Goal: Use online tool/utility: Use online tool/utility

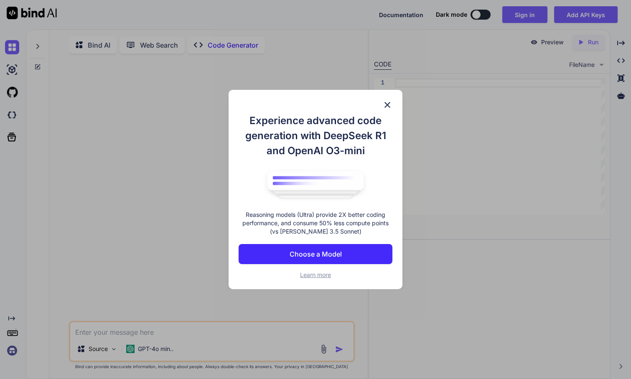
click at [391, 103] on img at bounding box center [388, 105] width 10 height 10
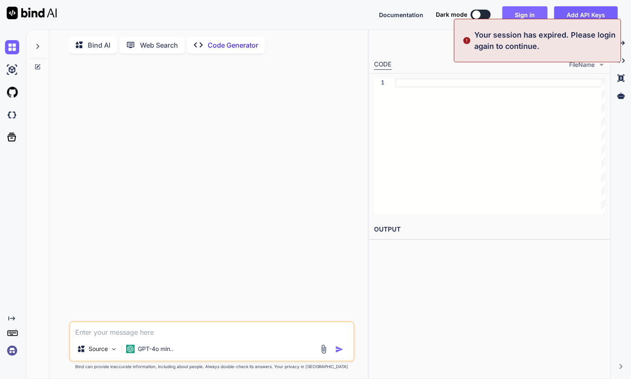
click at [529, 12] on button "Sign in" at bounding box center [525, 14] width 45 height 17
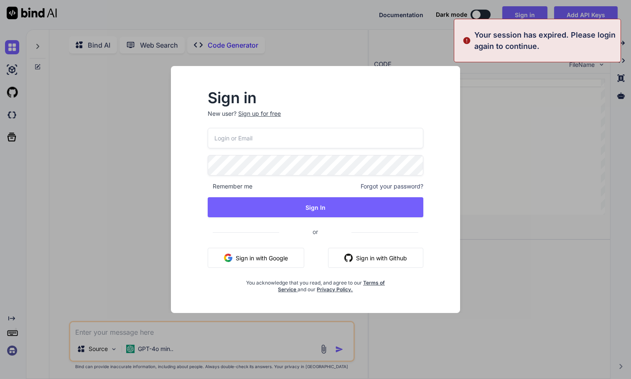
click at [268, 263] on button "Sign in with Google" at bounding box center [256, 258] width 97 height 20
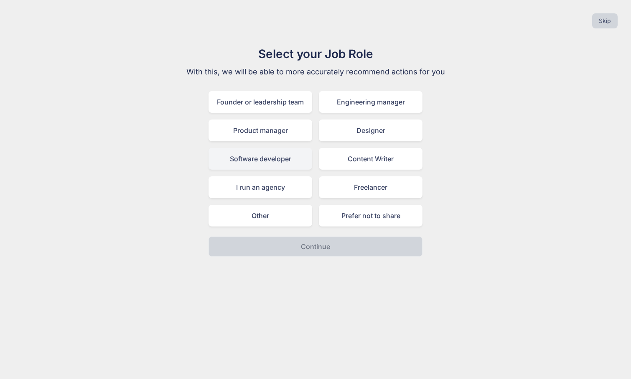
click at [274, 159] on div "Software developer" at bounding box center [261, 159] width 104 height 22
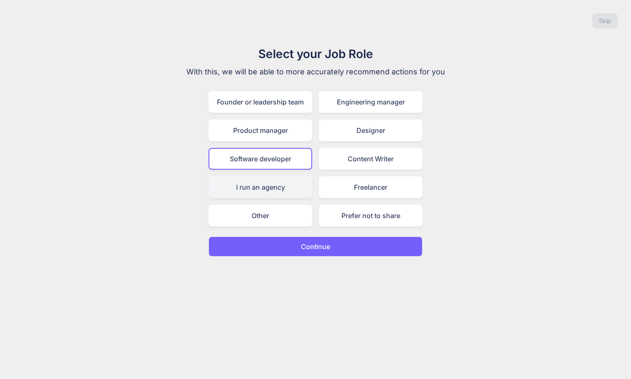
click at [272, 188] on div "I run an agency" at bounding box center [261, 187] width 104 height 22
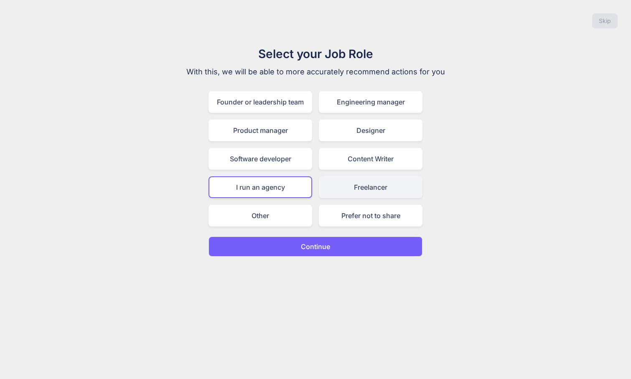
click at [339, 184] on div "Freelancer" at bounding box center [371, 187] width 104 height 22
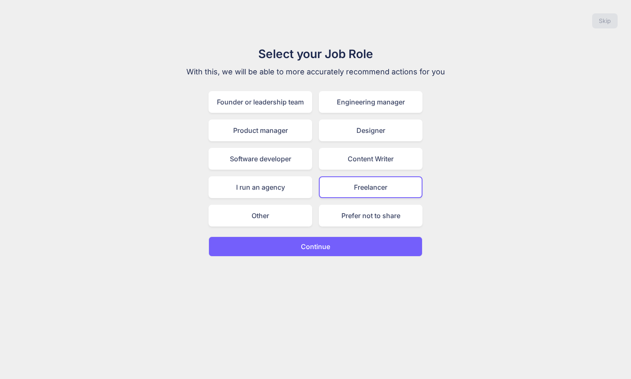
click at [296, 252] on button "Continue" at bounding box center [316, 247] width 214 height 20
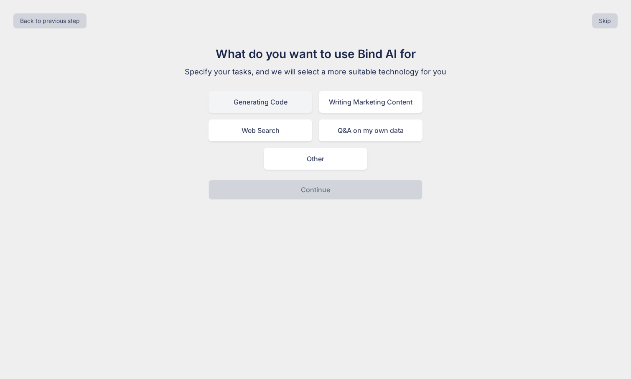
click at [268, 100] on div "Generating Code" at bounding box center [261, 102] width 104 height 22
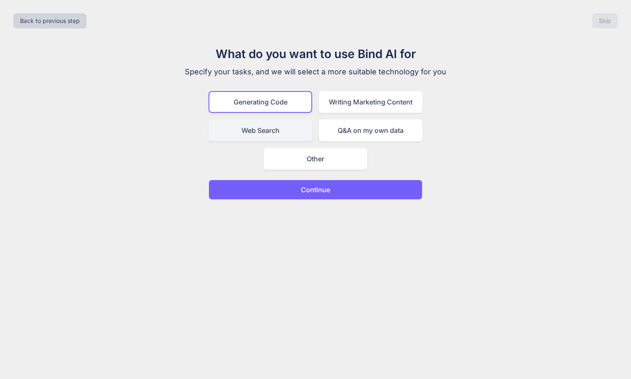
click at [278, 127] on div "Web Search" at bounding box center [261, 131] width 104 height 22
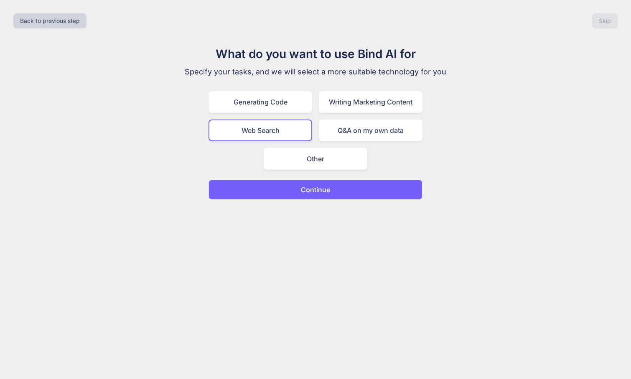
click at [330, 179] on div "What do you want to use Bind AI for Specify your tasks, and we will select a mo…" at bounding box center [315, 122] width 281 height 155
click at [318, 192] on p "Continue" at bounding box center [315, 190] width 29 height 10
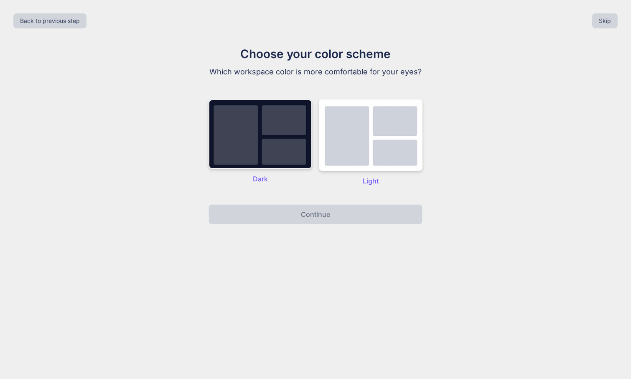
click at [274, 151] on img at bounding box center [261, 134] width 104 height 69
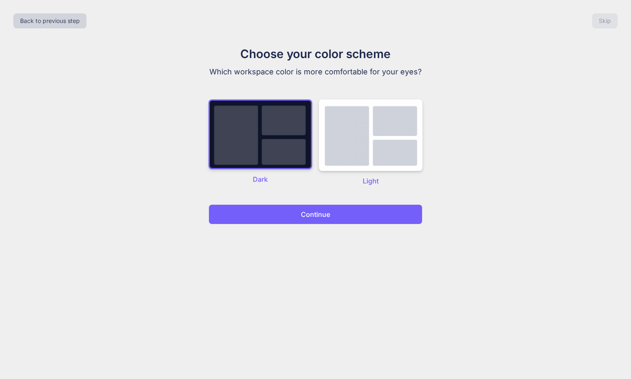
click at [323, 215] on p "Continue" at bounding box center [315, 215] width 29 height 10
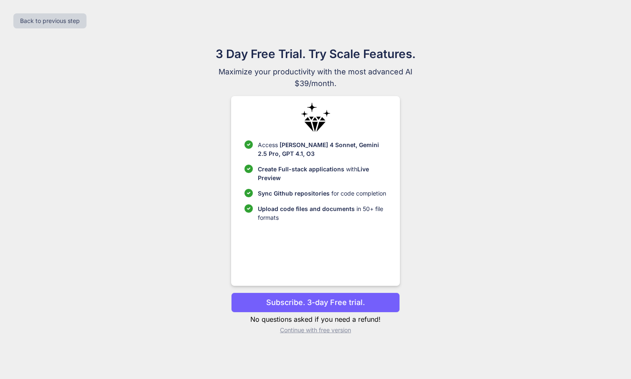
click at [327, 331] on p "Continue with free version" at bounding box center [315, 330] width 169 height 8
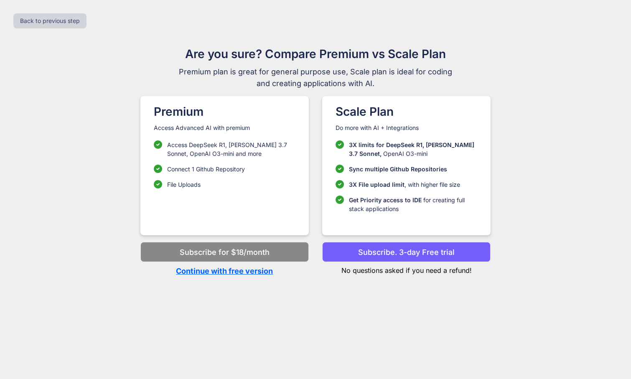
click at [256, 273] on p "Continue with free version" at bounding box center [225, 271] width 169 height 11
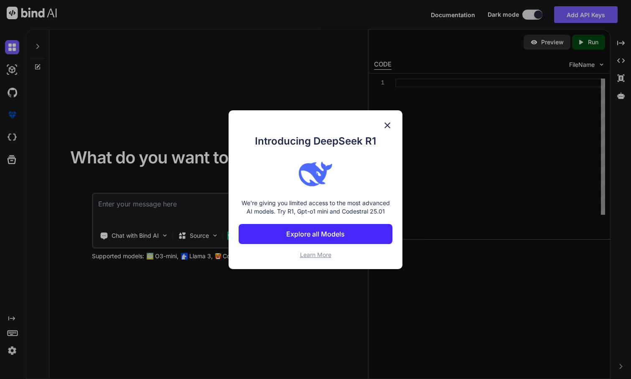
click at [387, 123] on img at bounding box center [388, 125] width 10 height 10
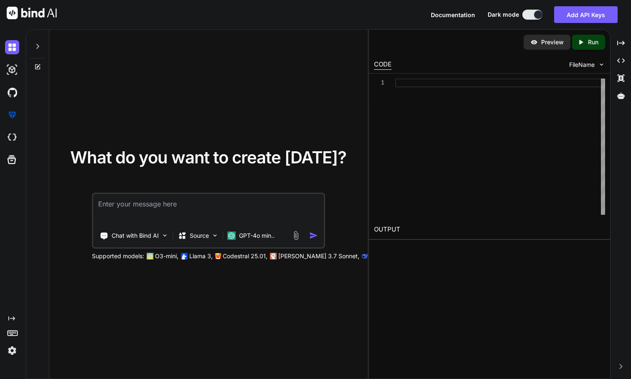
click at [440, 127] on div at bounding box center [501, 147] width 210 height 136
type textarea "x"
click at [238, 140] on div "What do you want to create [DATE]? Chat with Bind AI Source GPT-4o min.. Suppor…" at bounding box center [208, 205] width 319 height 350
click at [198, 205] on textarea at bounding box center [208, 209] width 231 height 31
